Goal: Information Seeking & Learning: Check status

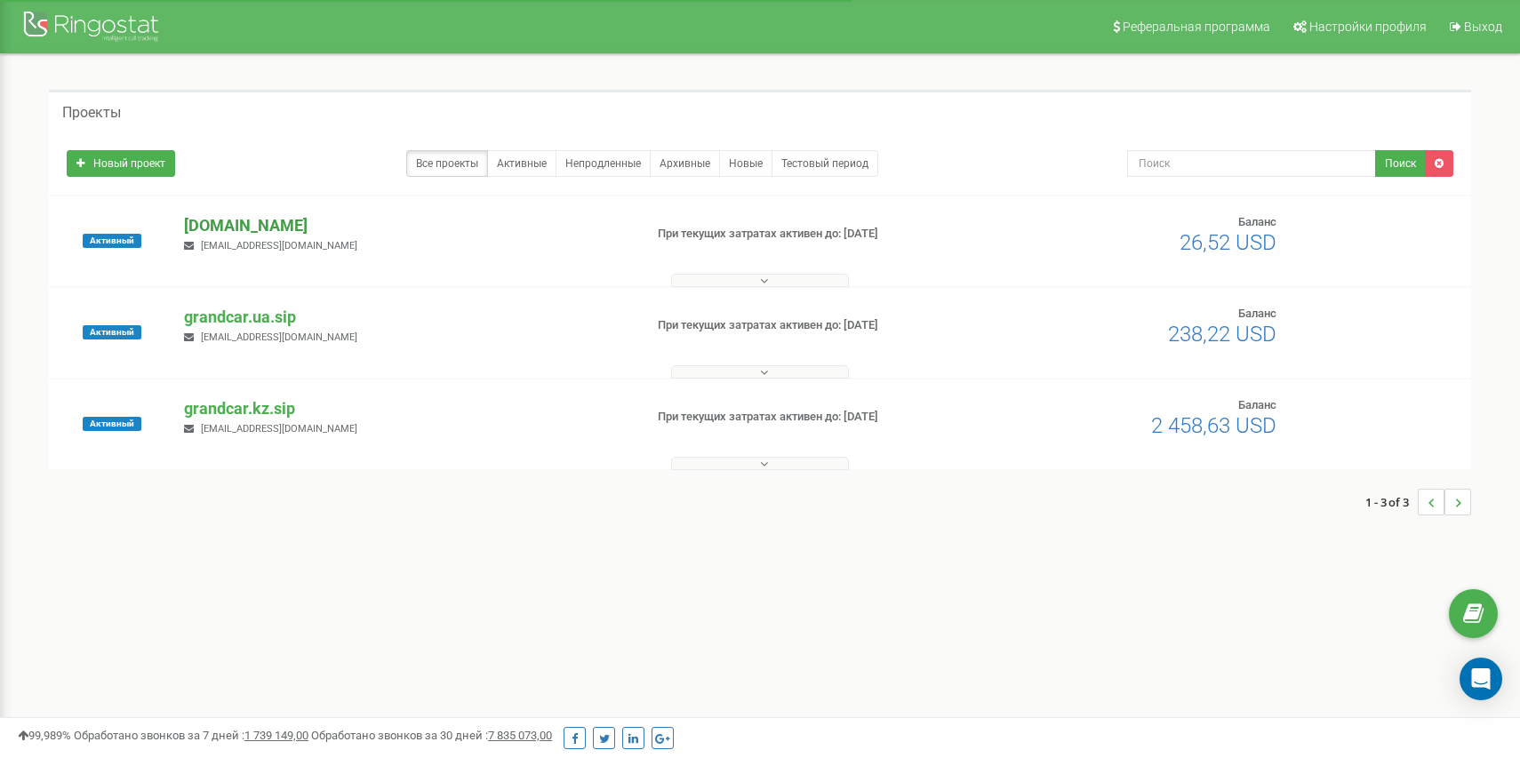
click at [277, 225] on p "[DOMAIN_NAME]" at bounding box center [406, 225] width 444 height 23
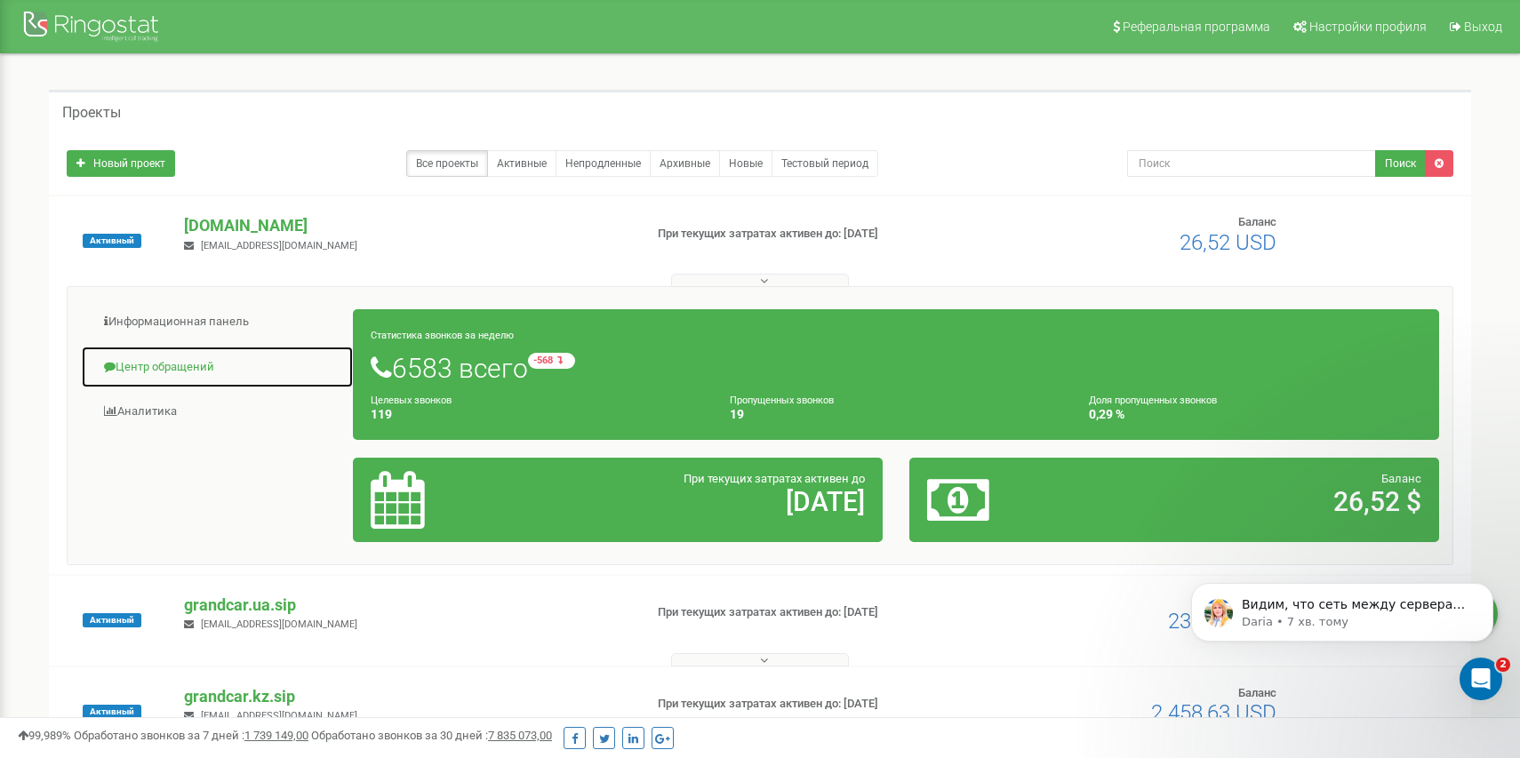
click at [179, 364] on link "Центр обращений" at bounding box center [217, 368] width 273 height 44
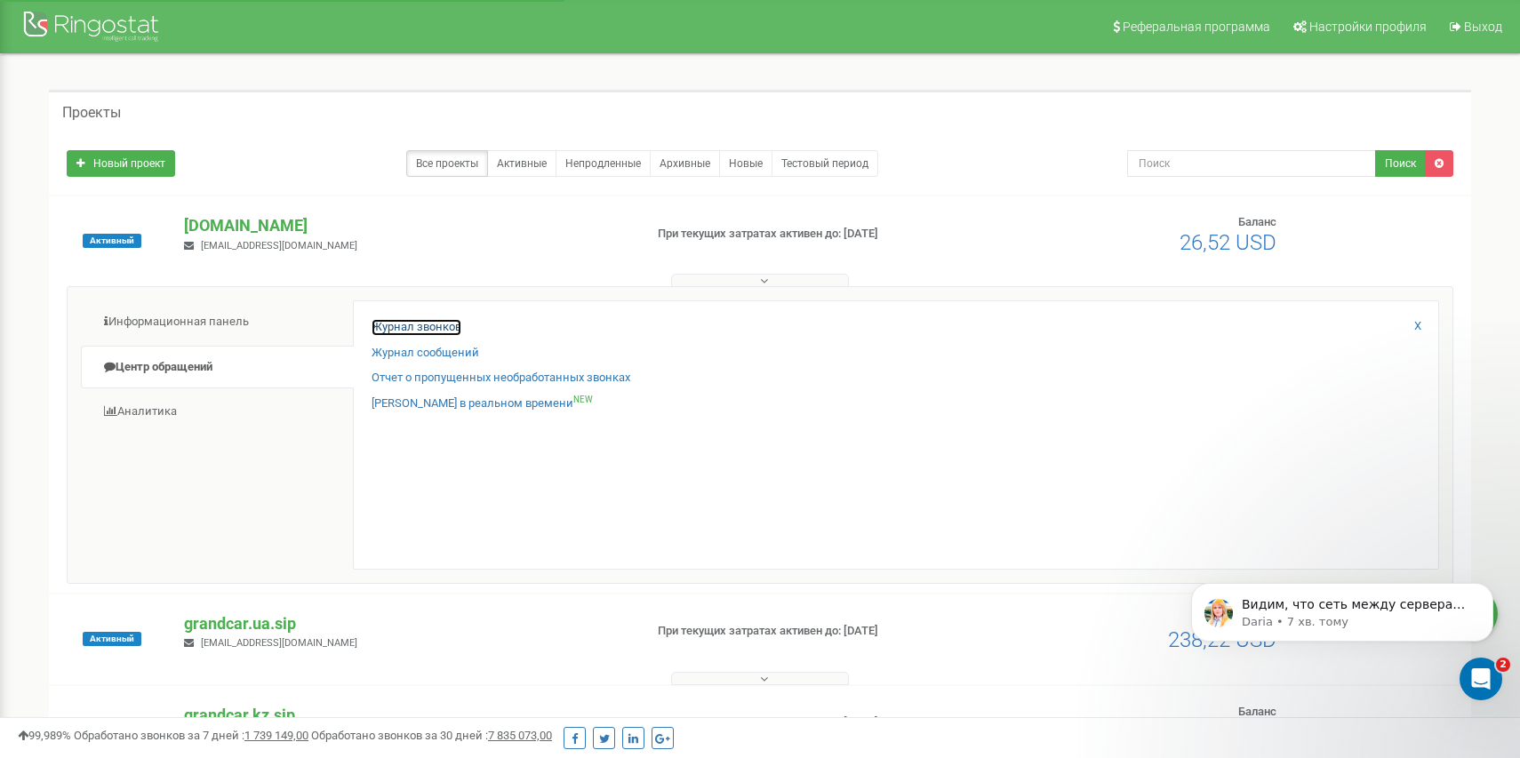
click at [399, 325] on link "Журнал звонков" at bounding box center [417, 327] width 90 height 17
click at [1380, 612] on p "Видим, что сеть между серверами стабилизировалась и в настоящее время все работ…" at bounding box center [1356, 605] width 229 height 18
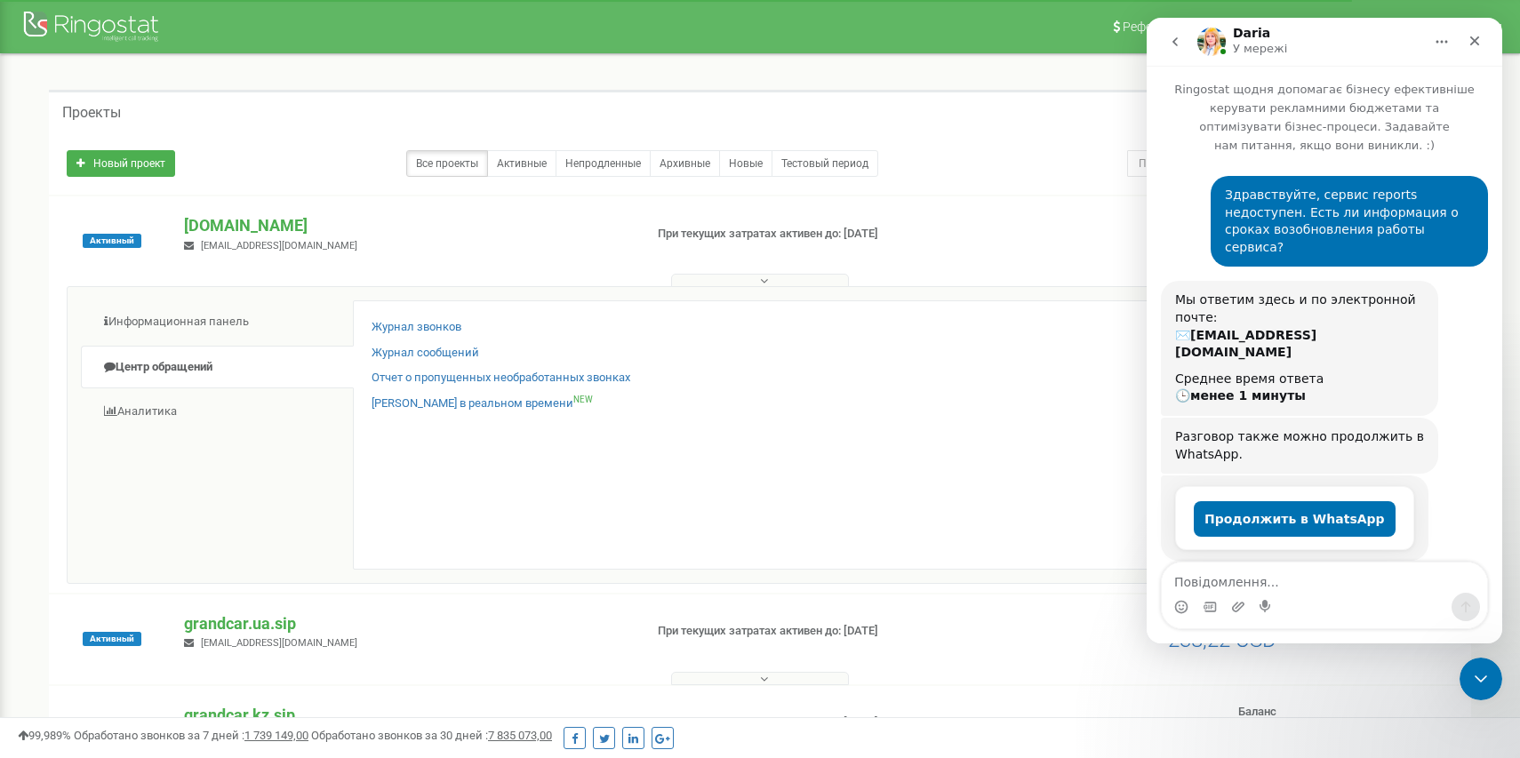
scroll to position [109, 0]
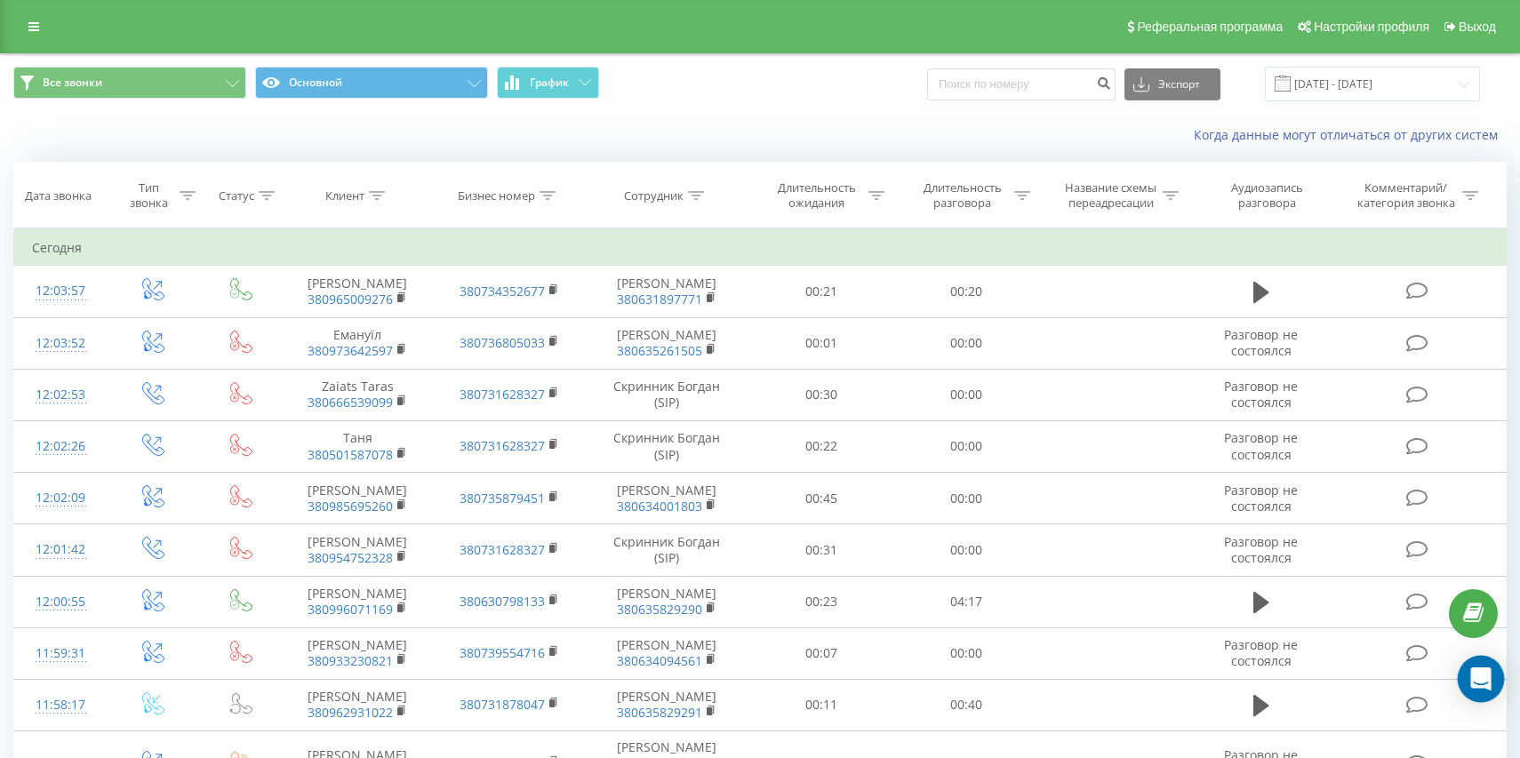
click at [1488, 661] on div "Open Intercom Messenger" at bounding box center [1481, 679] width 47 height 47
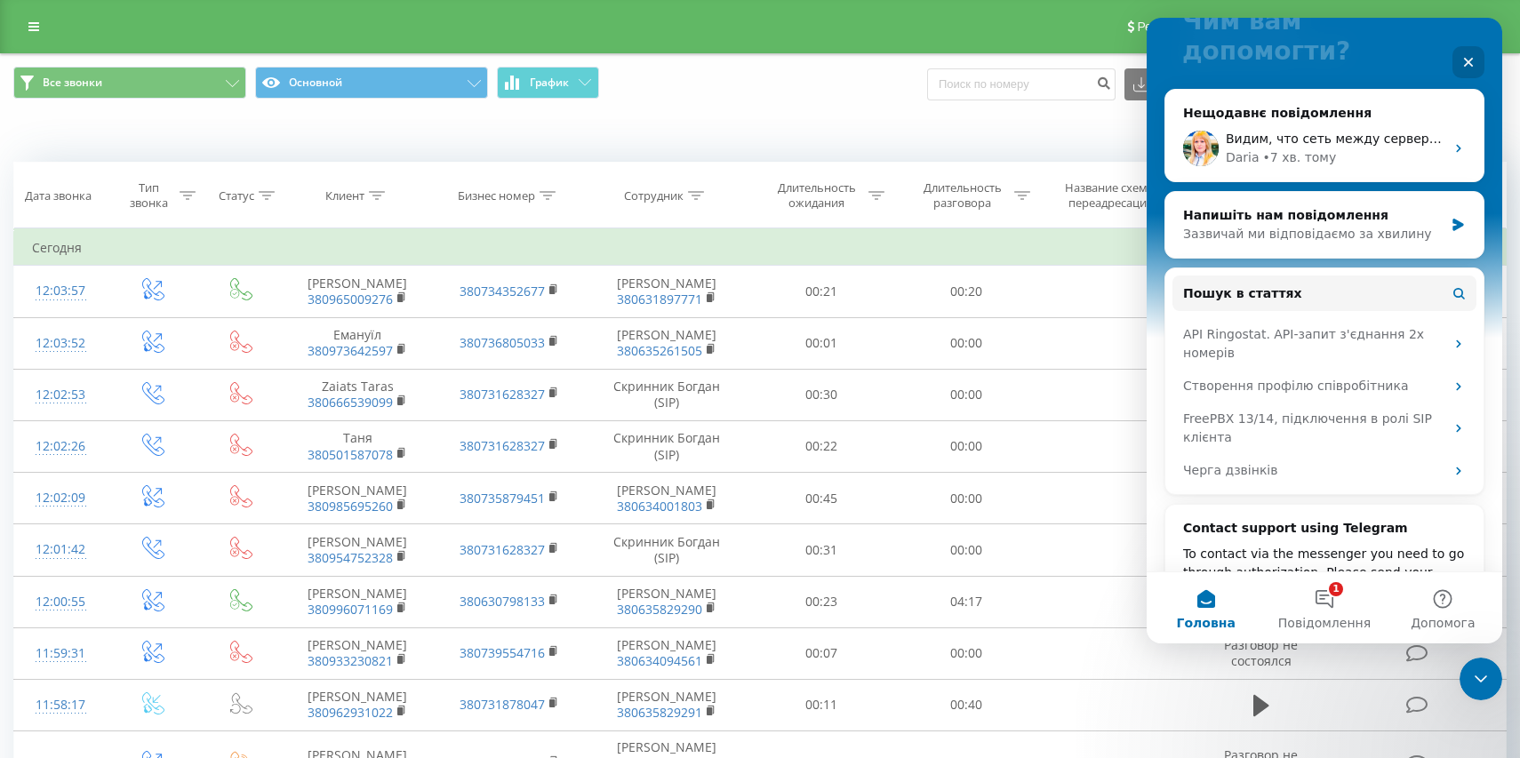
scroll to position [225, 0]
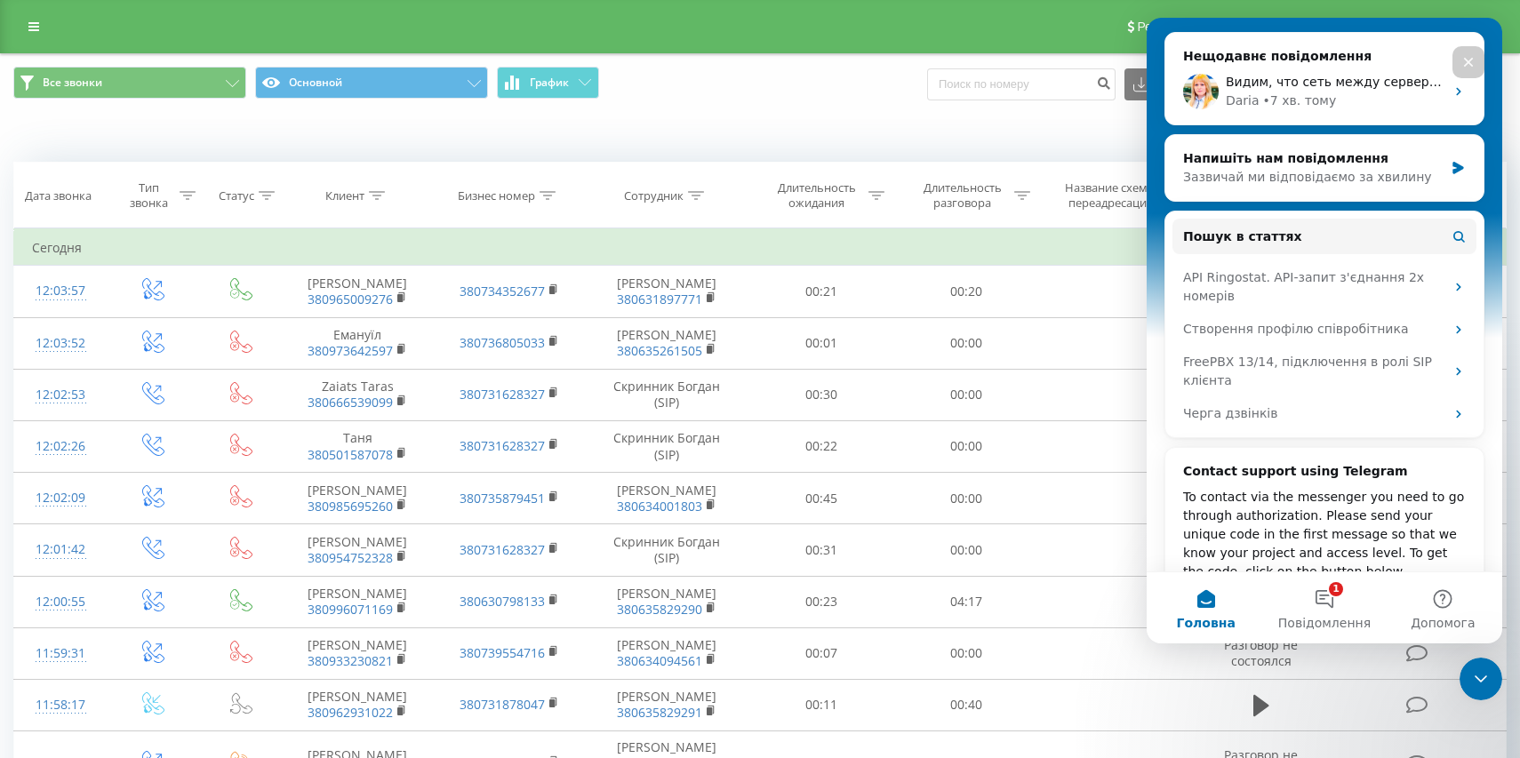
drag, startPoint x: 1315, startPoint y: 603, endPoint x: 1050, endPoint y: 238, distance: 450.5
click at [1147, 238] on html "Вiтаю 👋 Чим вам допомогти? Нещодавнє повідомлення Видим, что сеть между сервера…" at bounding box center [1325, 331] width 356 height 626
click at [1050, 238] on td "Сегодня" at bounding box center [760, 248] width 1492 height 36
click at [662, 209] on th "Сотрудник" at bounding box center [667, 196] width 164 height 66
click at [656, 200] on div "Сотрудник" at bounding box center [654, 195] width 60 height 15
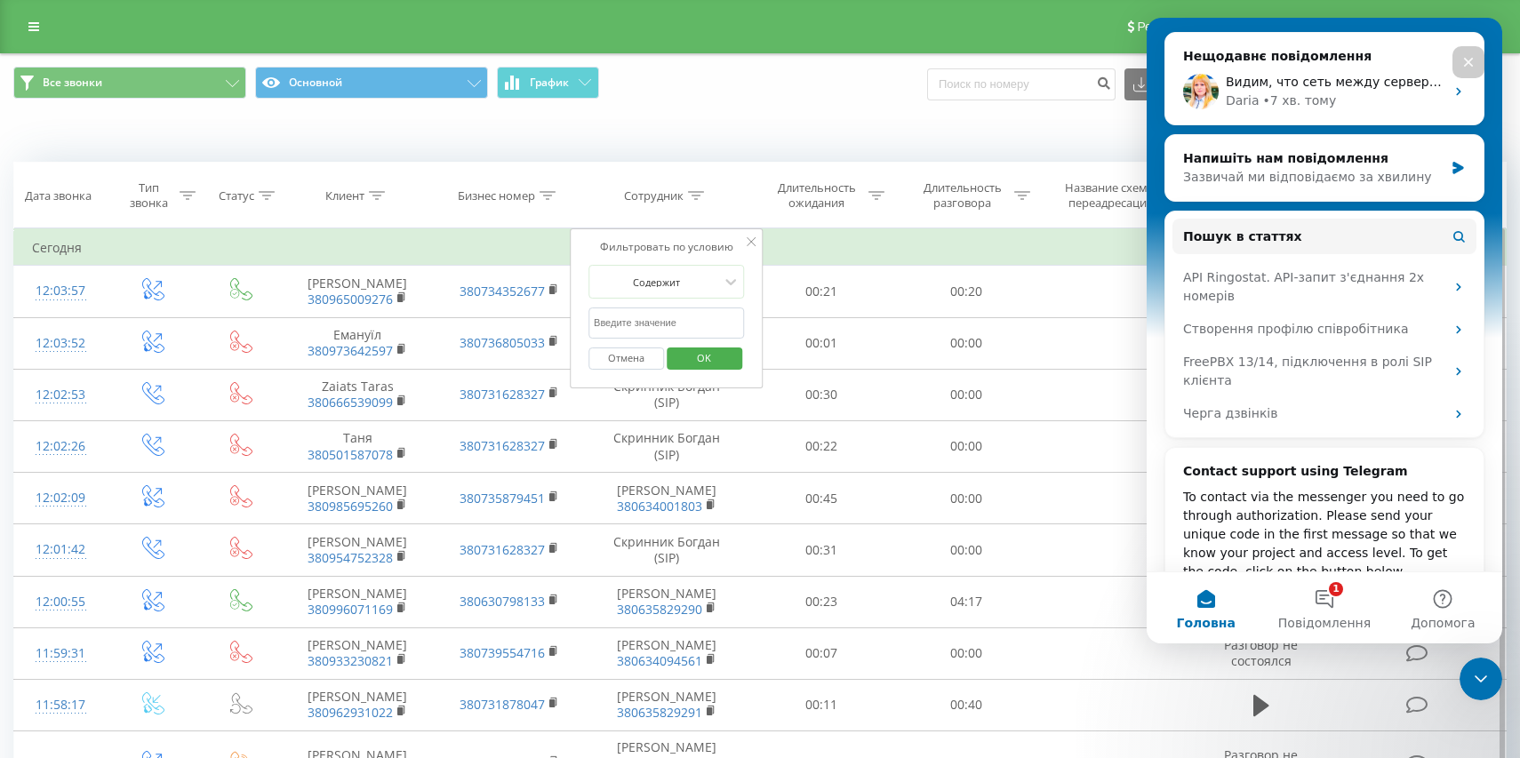
click at [663, 328] on input "text" at bounding box center [666, 323] width 156 height 31
paste input "Єгор Данілкін"
type input "Єгор Данілкін"
click at [688, 360] on span "OK" at bounding box center [704, 358] width 50 height 28
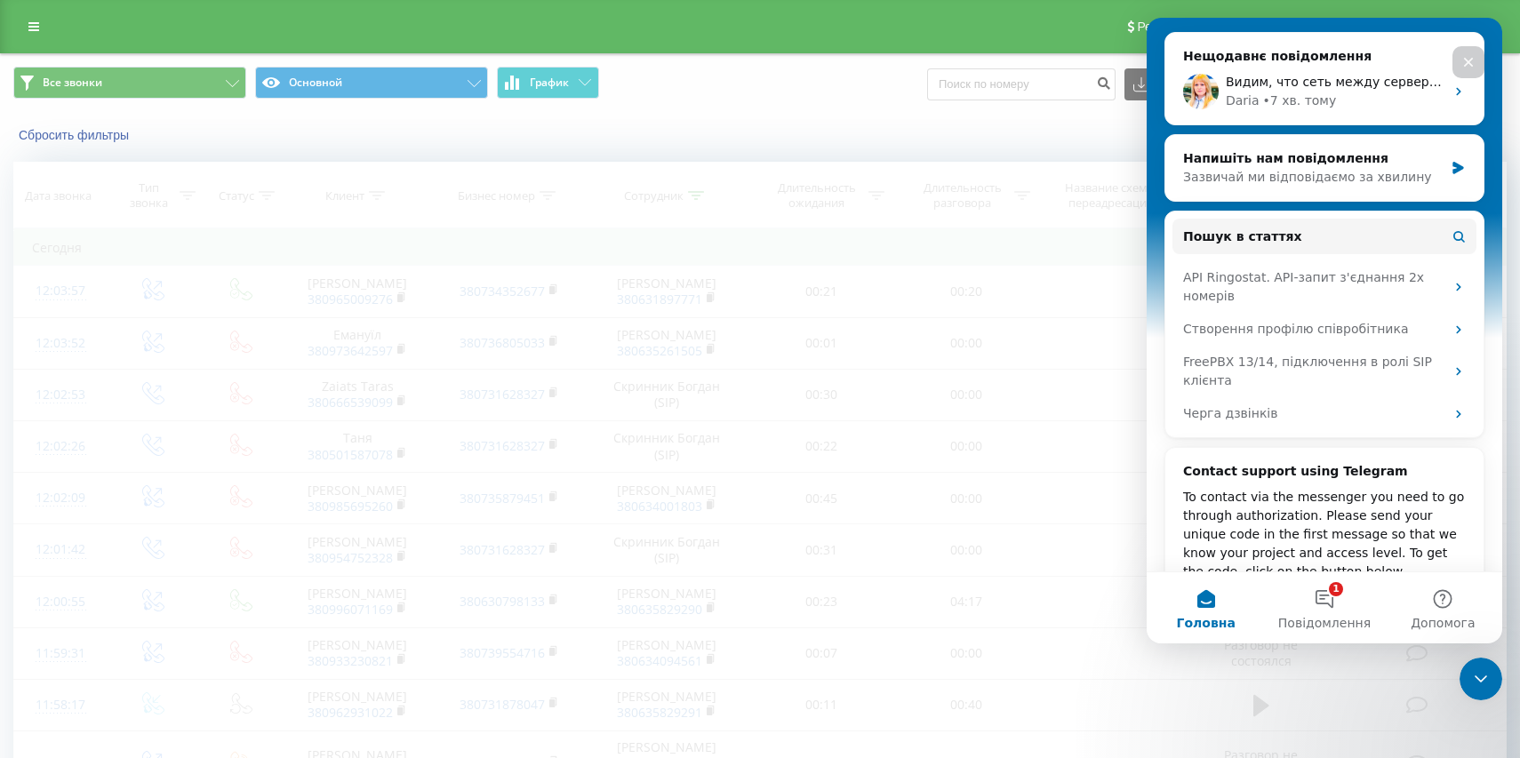
click at [1476, 62] on div "Закрити" at bounding box center [1468, 62] width 32 height 32
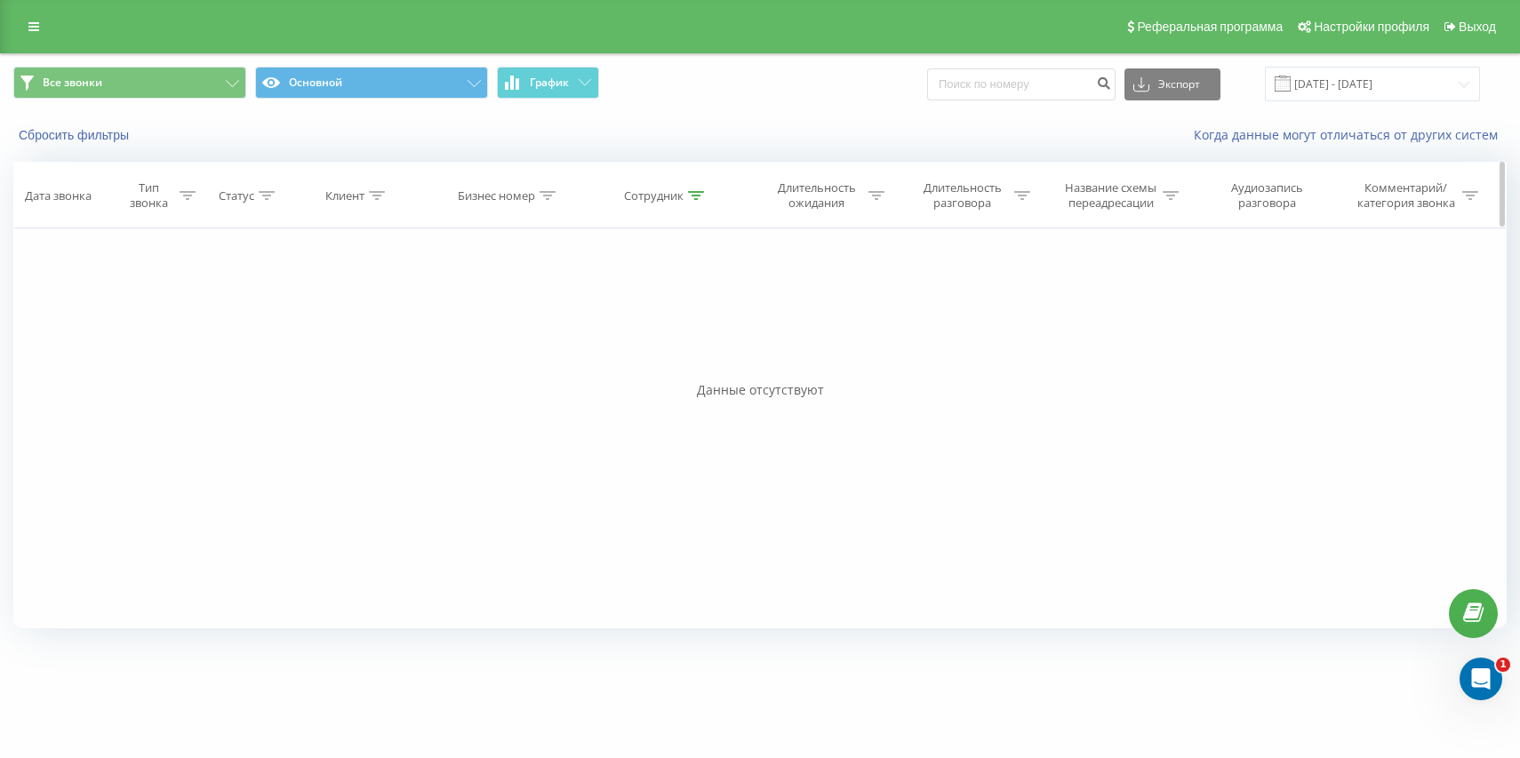
click at [675, 190] on div "Сотрудник" at bounding box center [654, 195] width 60 height 15
click at [1035, 90] on input at bounding box center [1021, 84] width 188 height 32
paste input "380 63 890 8343"
type input "380 63 890 8343"
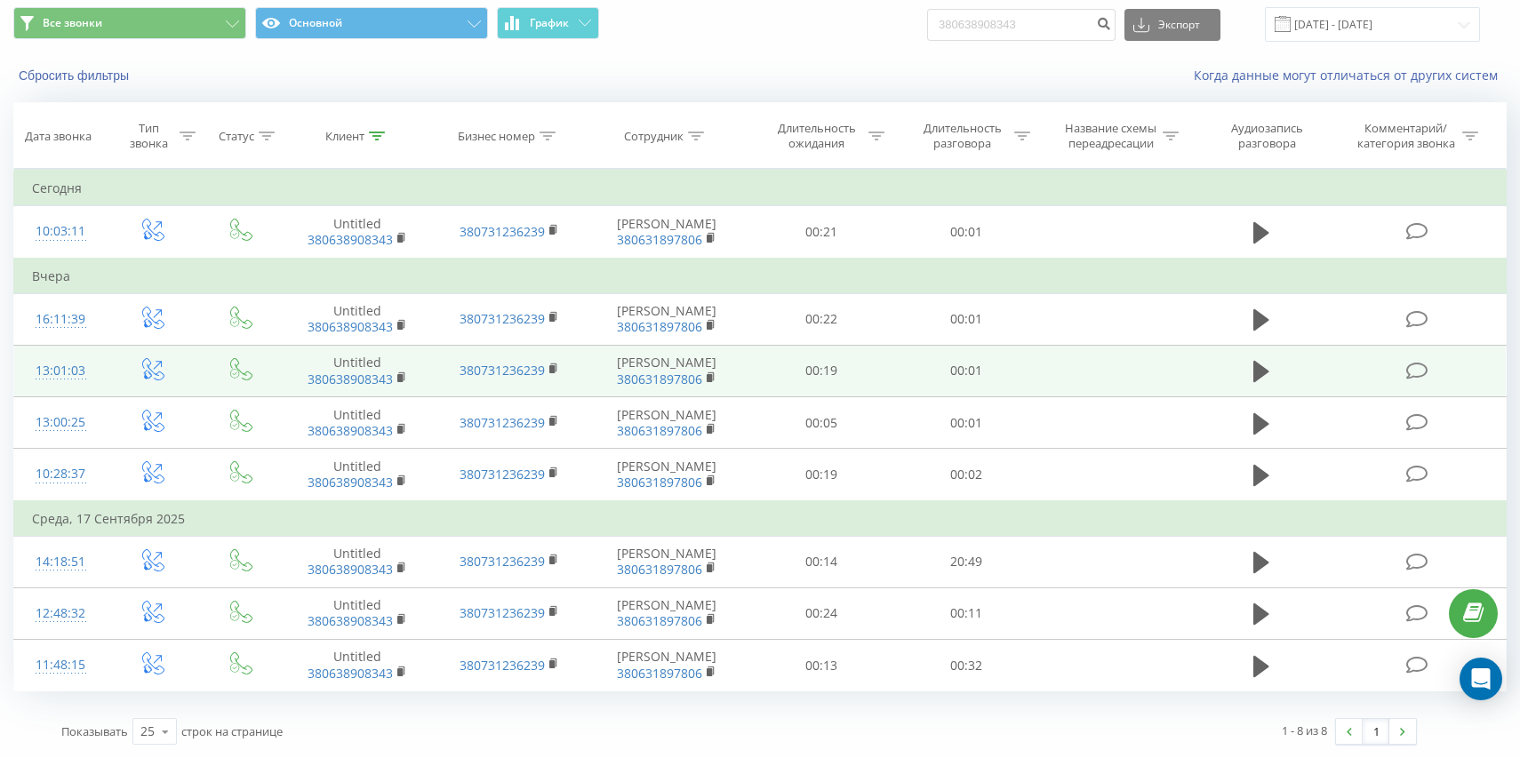
scroll to position [60, 0]
